Goal: Task Accomplishment & Management: Manage account settings

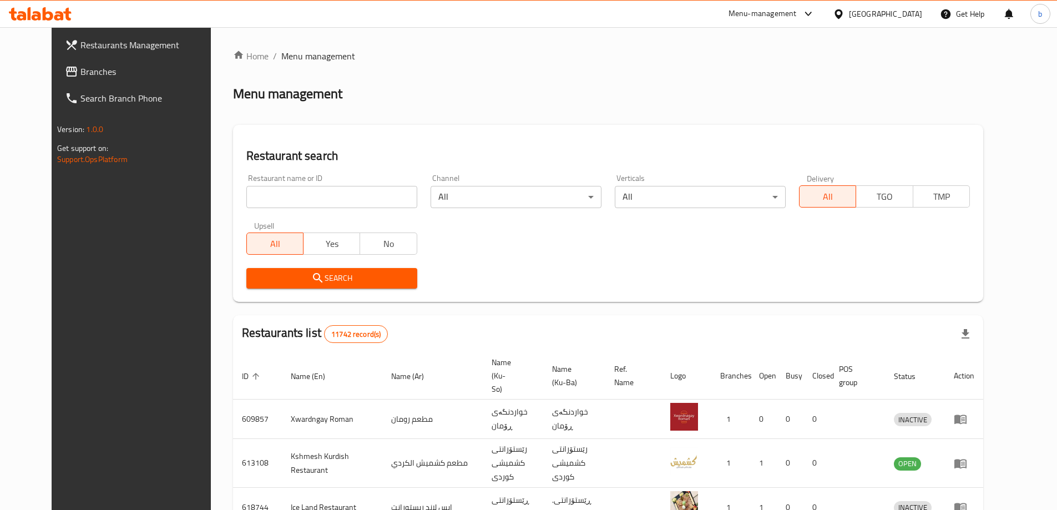
click at [331, 196] on input "search" at bounding box center [331, 197] width 171 height 22
paste input "Laylaki"
type input "Laylaki"
click button "Search" at bounding box center [331, 278] width 171 height 21
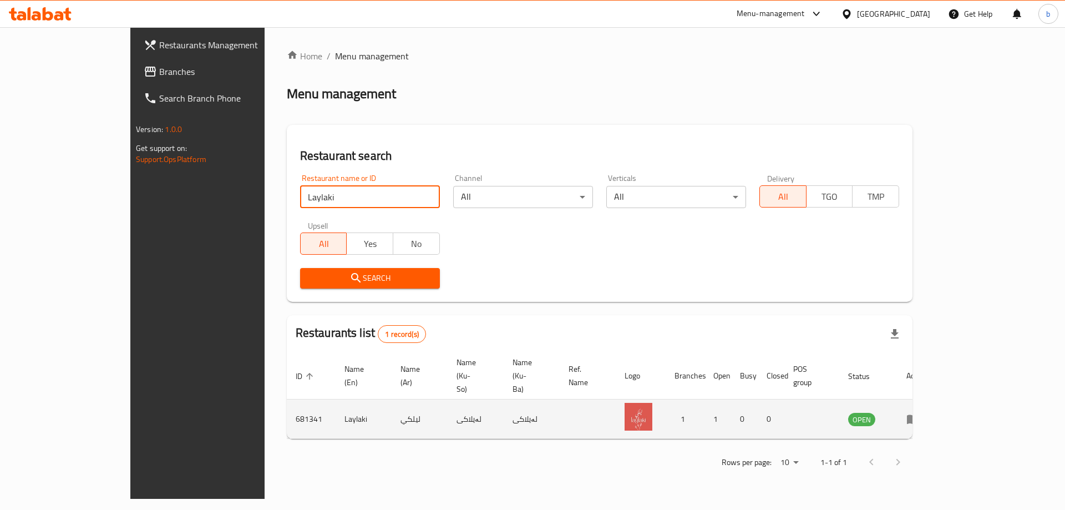
click at [920, 412] on icon "enhanced table" at bounding box center [913, 418] width 13 height 13
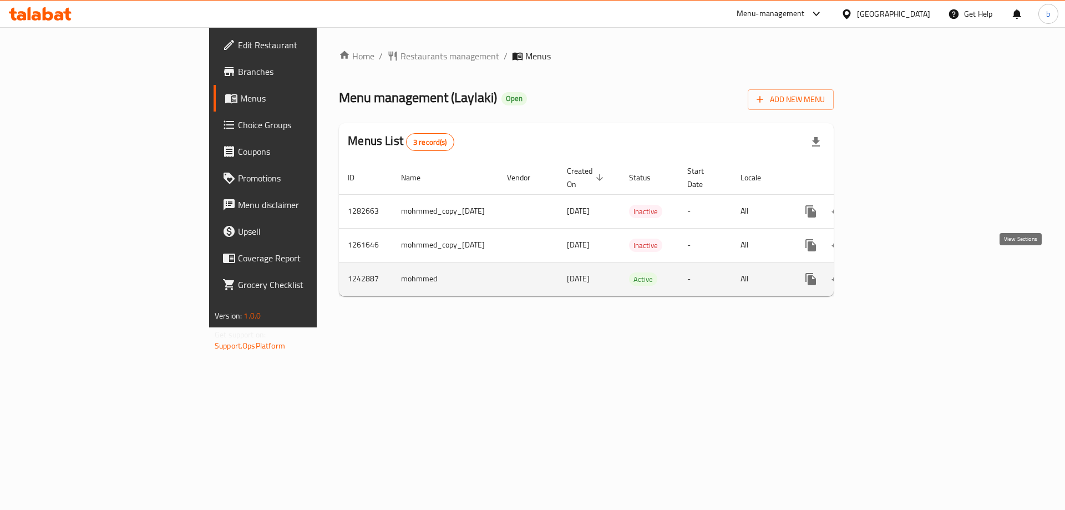
click at [904, 266] on link "enhanced table" at bounding box center [891, 279] width 27 height 27
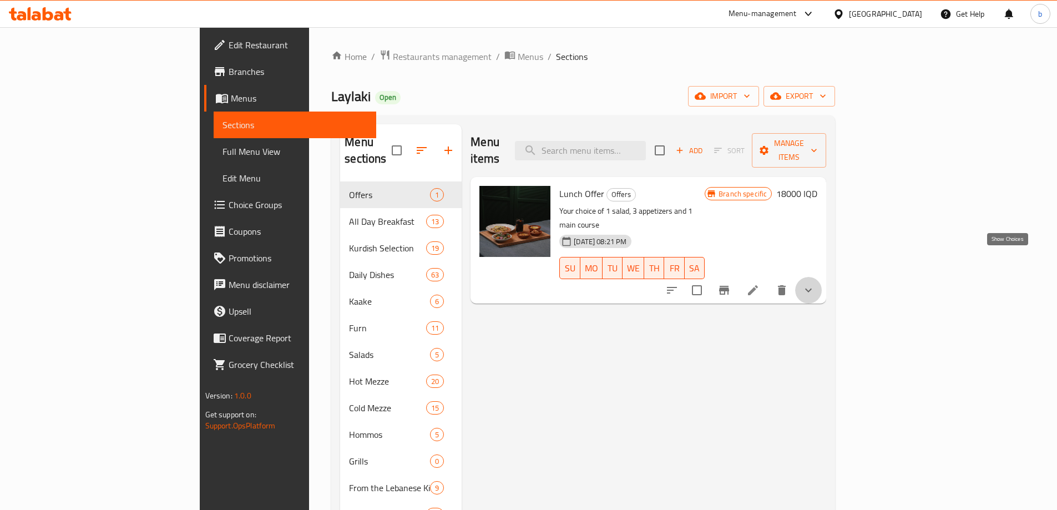
click at [815, 284] on icon "show more" at bounding box center [808, 290] width 13 height 13
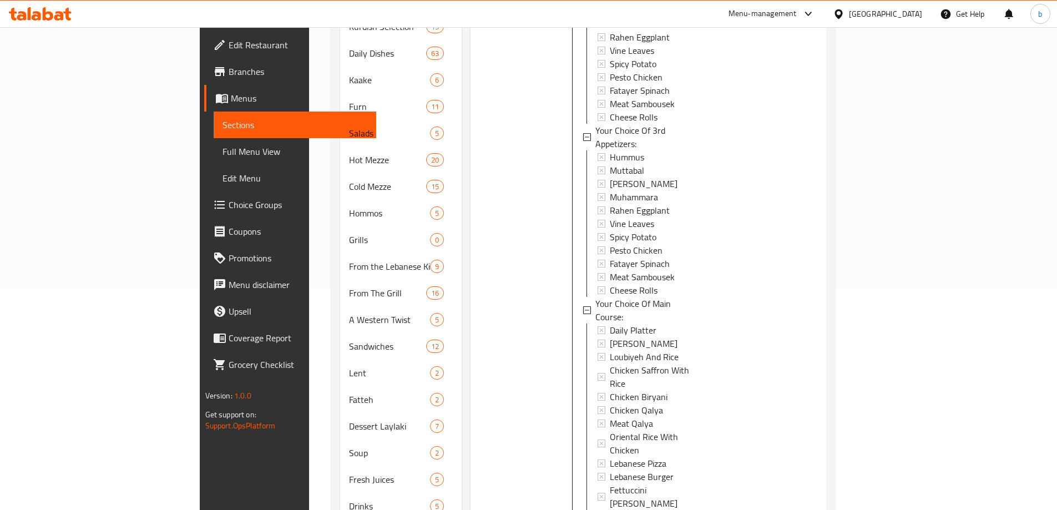
scroll to position [250, 0]
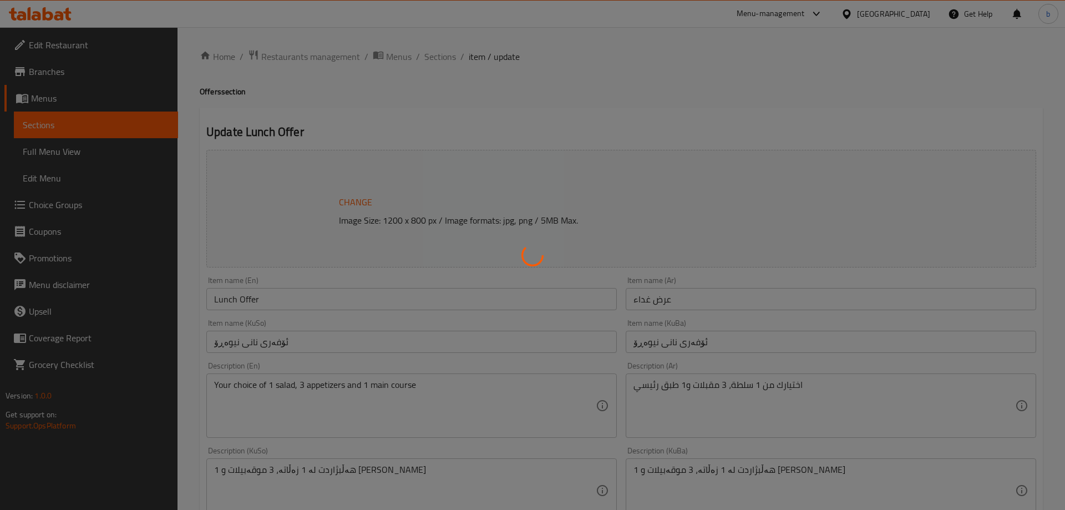
type input "إختيارك من السلطة:"
type input "هەڵبژاردنت لە زەڵاتە:"
type input "1"
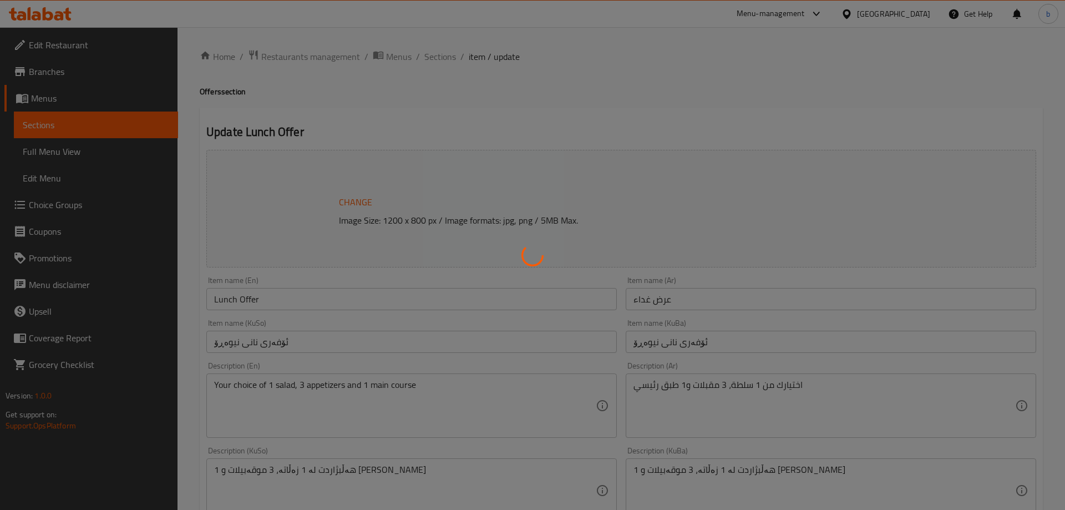
type input "إختيارك من مقبلات الاول:"
type input "هەڵبژاردنت لە موقەبیلاتی یەکەم:"
type input "1"
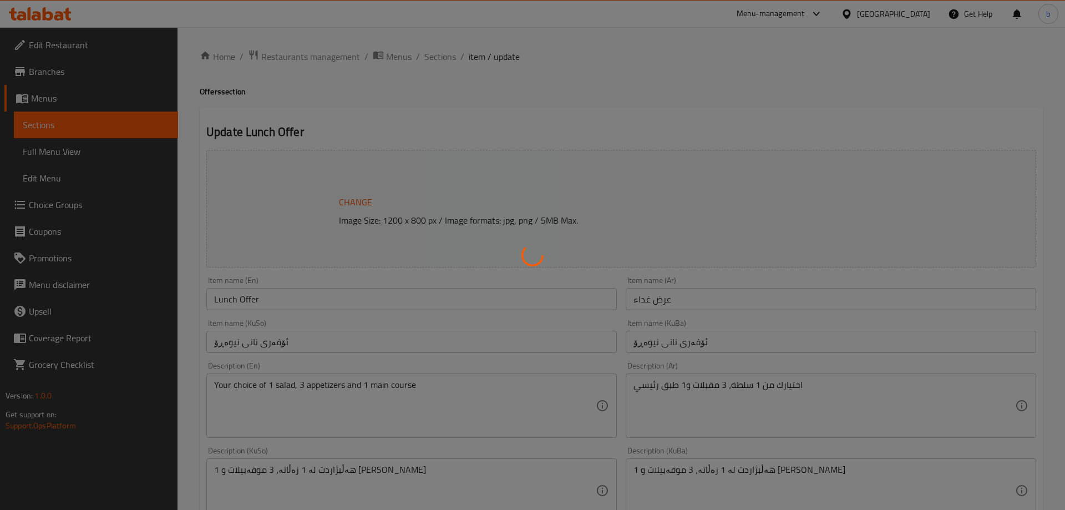
type input "إختيارك من مقبلات الثاني:"
type input "هەڵبژاردنت لە موقەبیلاتی دووەم:"
type input "1"
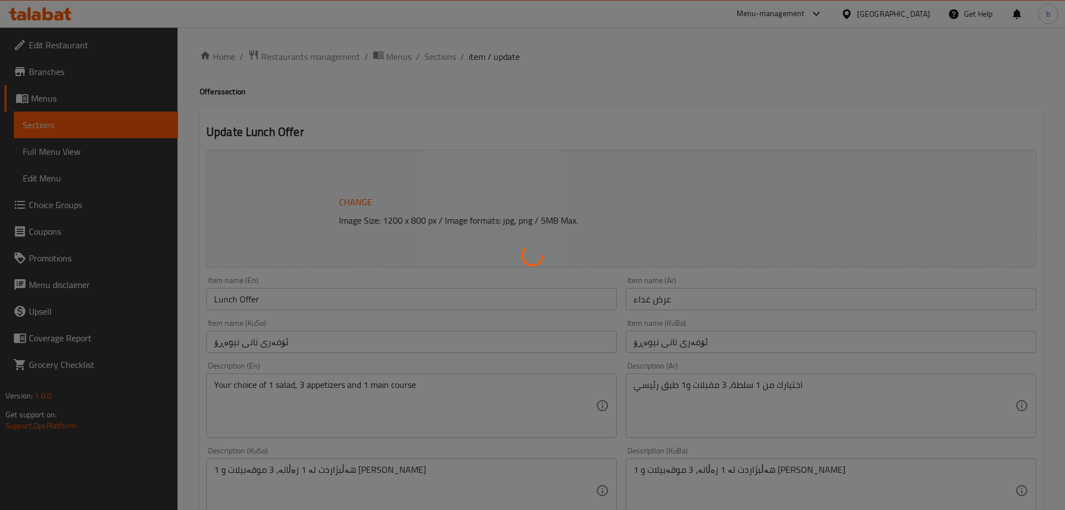
type input "إختيارك من مقبلات الثالث:"
type input "هەڵبژاردنت لە موقەبیلاتی سێیەم:"
type input "1"
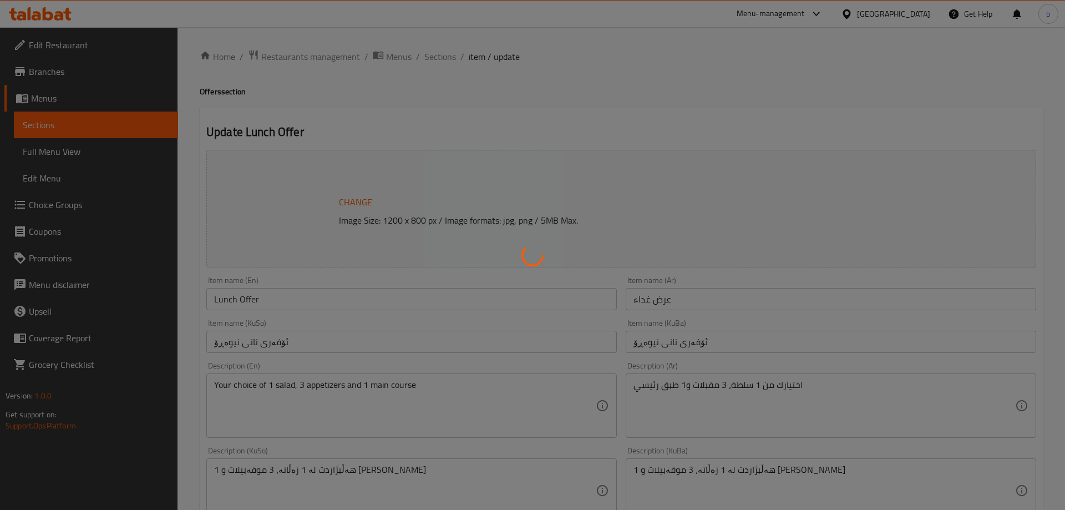
type input "إختيارك من الطبق الرئيسي:"
type input "هەڵبژاردنت لە [PERSON_NAME]:"
type input "1"
